Goal: Transaction & Acquisition: Purchase product/service

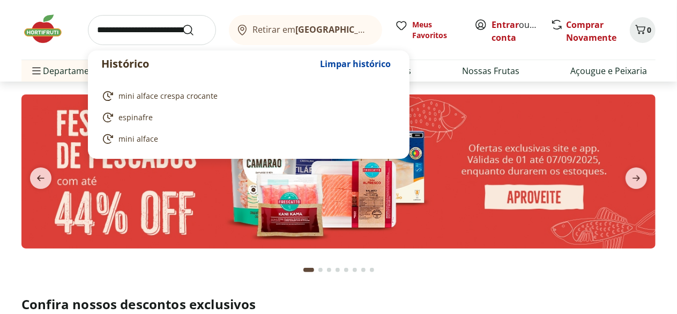
click at [153, 32] on input "search" at bounding box center [152, 30] width 128 height 30
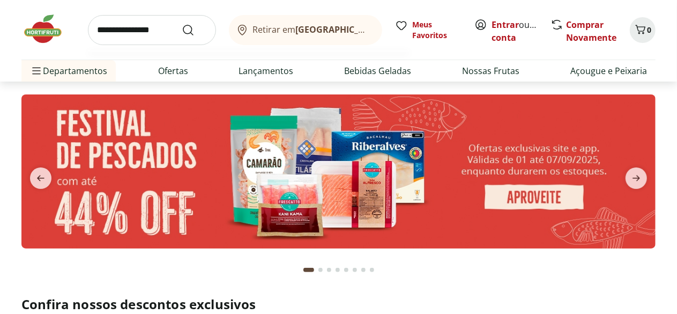
type input "**********"
click at [182, 24] on button "Submit Search" at bounding box center [195, 30] width 26 height 13
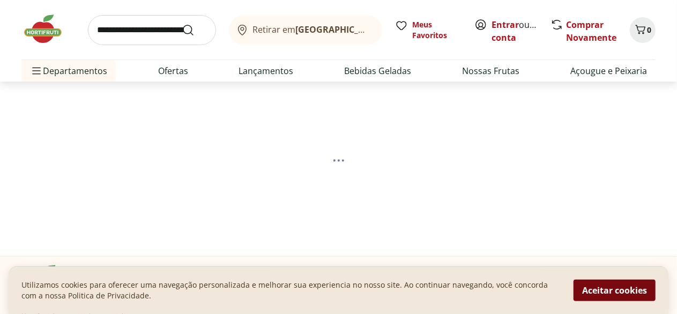
click at [617, 294] on button "Aceitar cookies" at bounding box center [615, 289] width 82 height 21
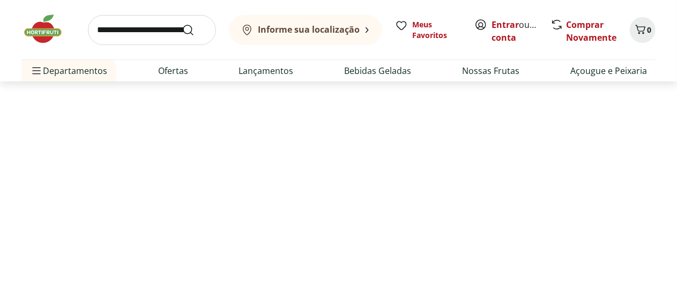
select select "**********"
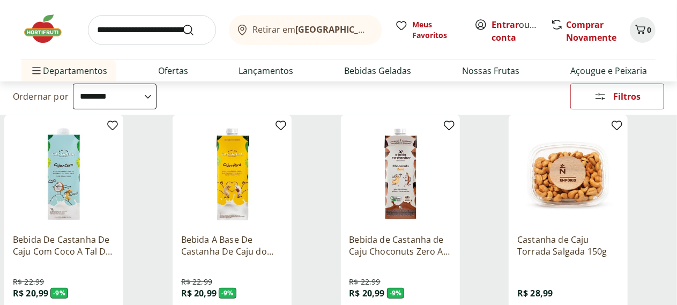
scroll to position [107, 0]
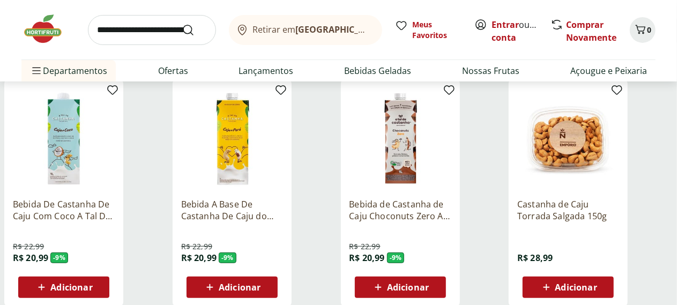
click at [619, 143] on img at bounding box center [569, 139] width 102 height 102
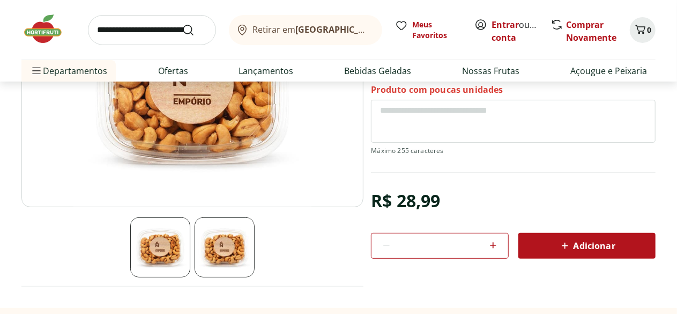
scroll to position [161, 0]
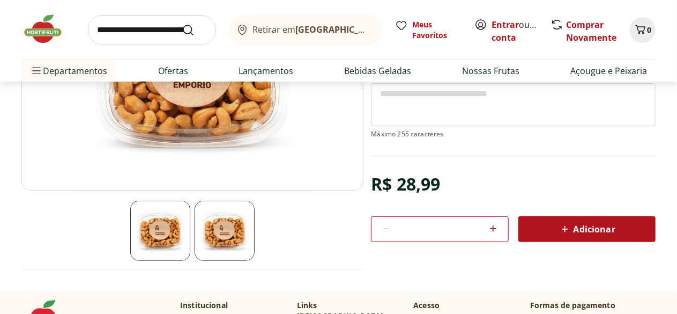
click at [492, 227] on icon at bounding box center [493, 228] width 13 height 13
type input "*"
click at [553, 227] on div "Adicionar" at bounding box center [587, 228] width 120 height 19
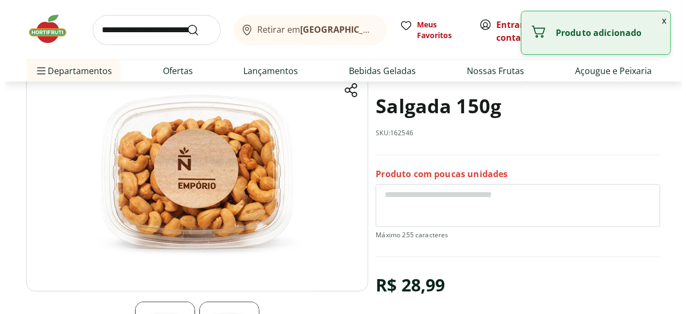
scroll to position [0, 0]
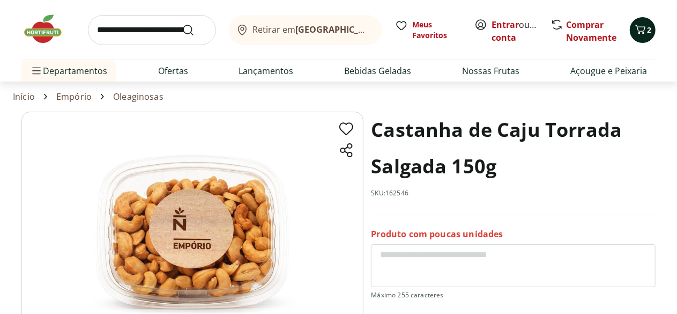
click at [644, 32] on icon "Carrinho" at bounding box center [641, 29] width 10 height 9
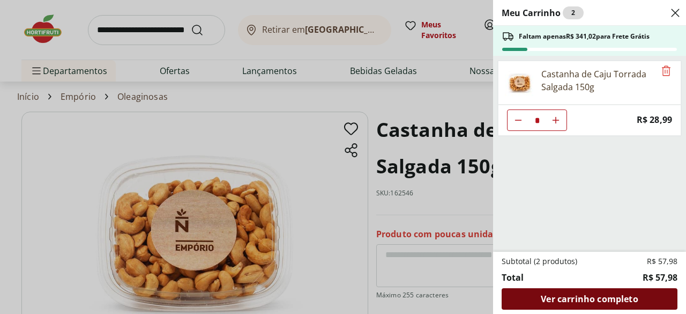
click at [599, 300] on span "Ver carrinho completo" at bounding box center [589, 298] width 97 height 9
